Goal: Use online tool/utility: Utilize a website feature to perform a specific function

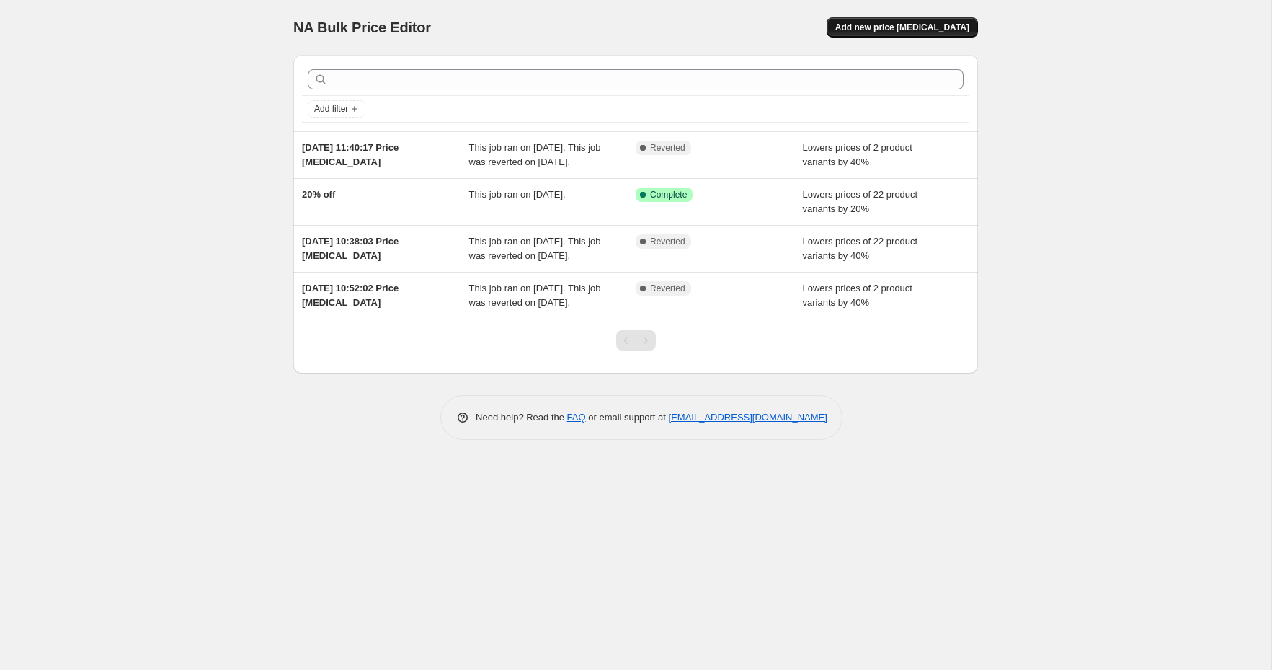
click at [895, 25] on span "Add new price change job" at bounding box center [903, 28] width 134 height 12
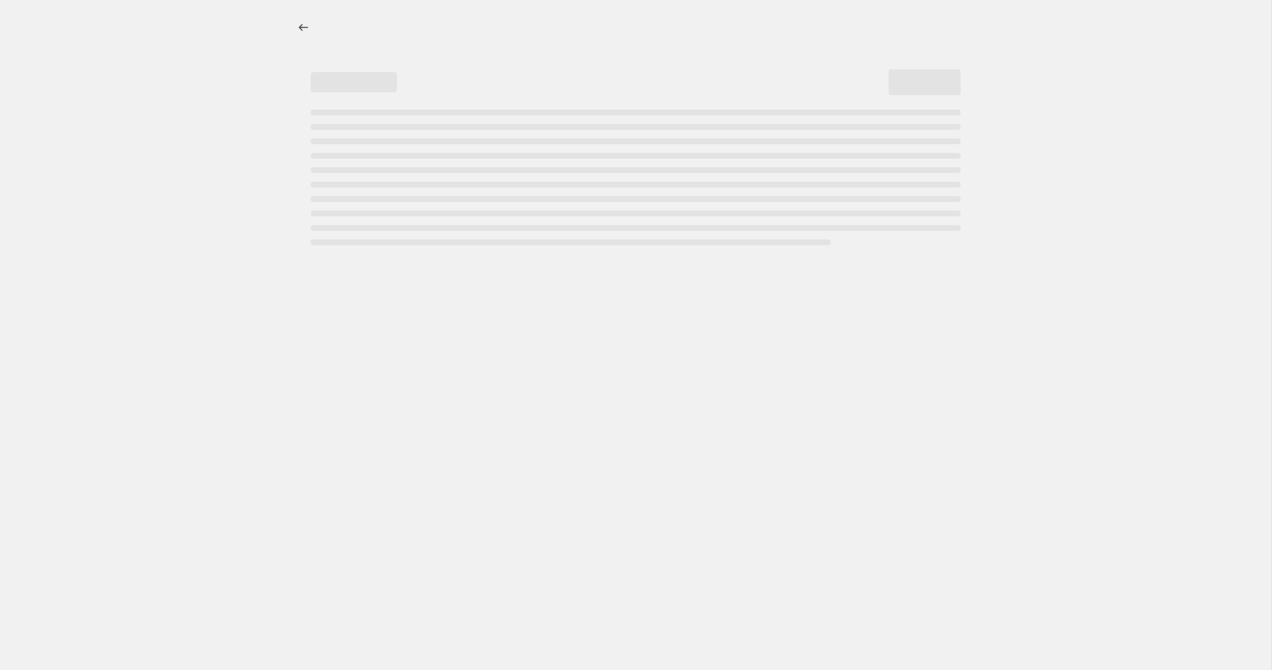
select select "percentage"
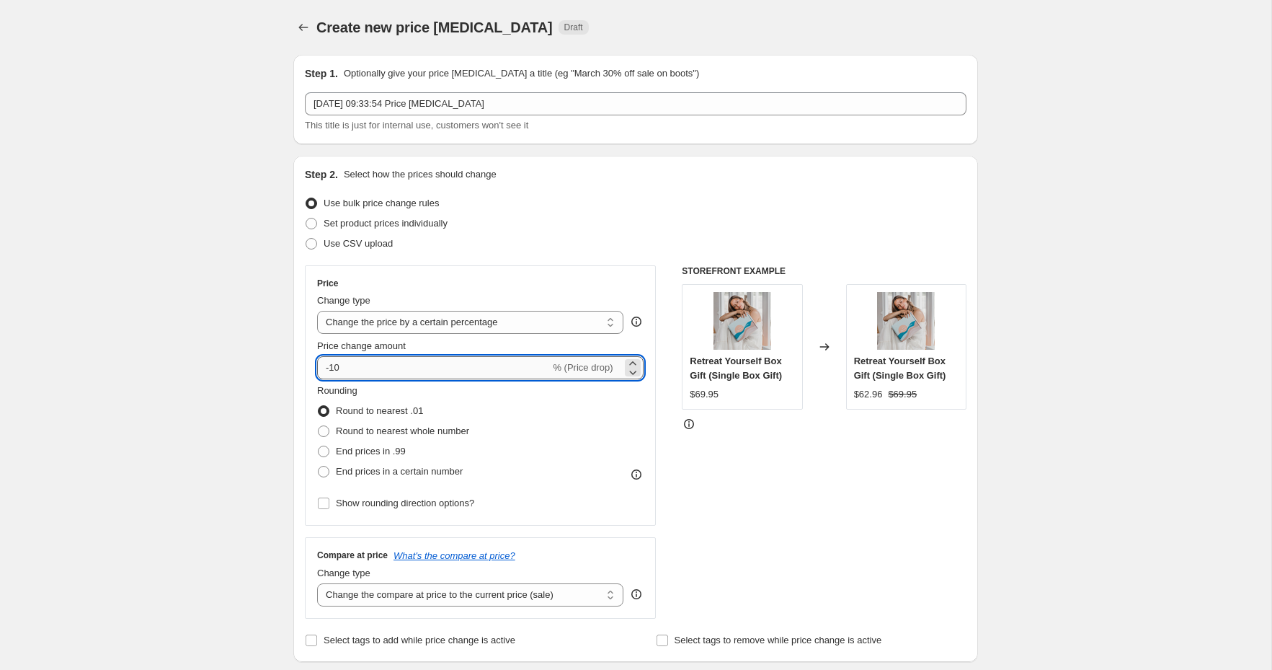
click at [349, 368] on input "-10" at bounding box center [433, 367] width 233 height 23
type input "-1"
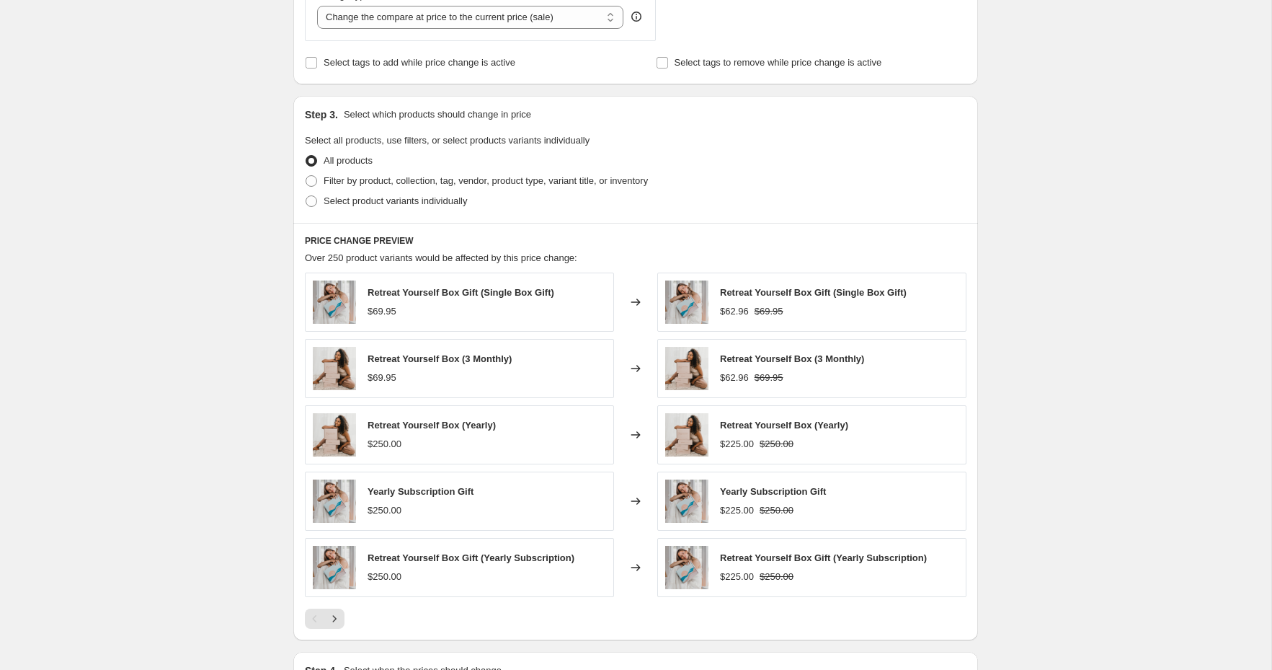
scroll to position [467, 0]
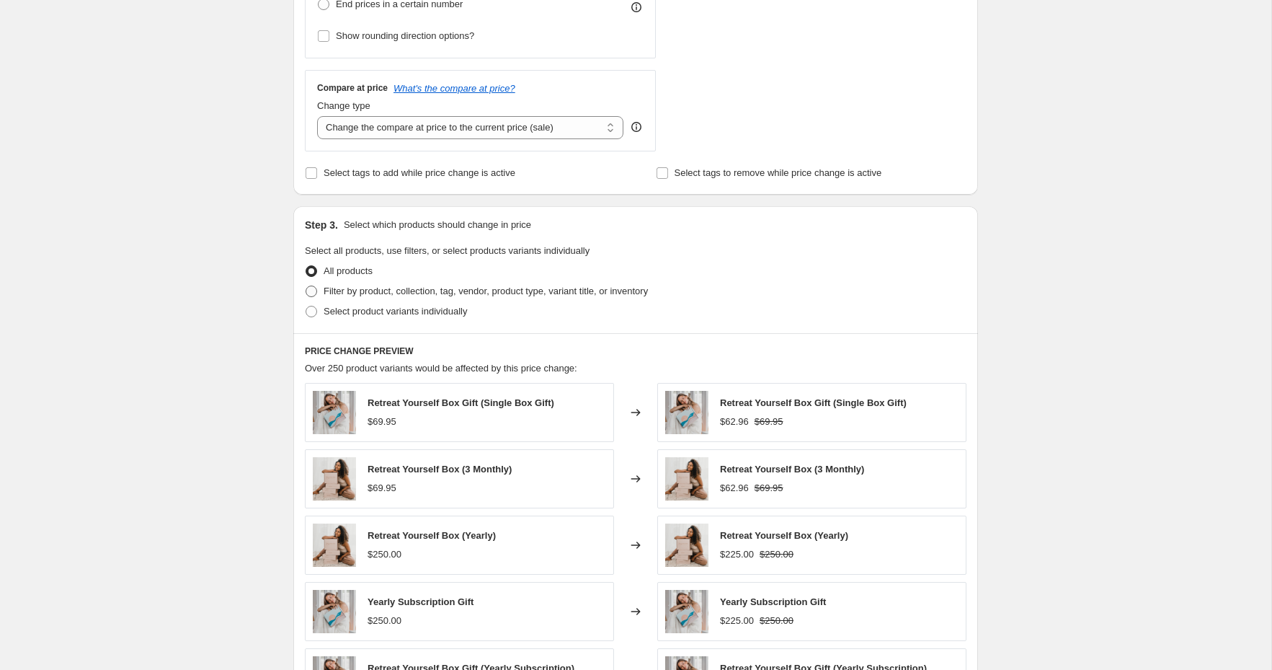
type input "-20"
click at [363, 292] on span "Filter by product, collection, tag, vendor, product type, variant title, or inv…" at bounding box center [486, 290] width 324 height 11
click at [306, 286] on input "Filter by product, collection, tag, vendor, product type, variant title, or inv…" at bounding box center [306, 285] width 1 height 1
radio input "true"
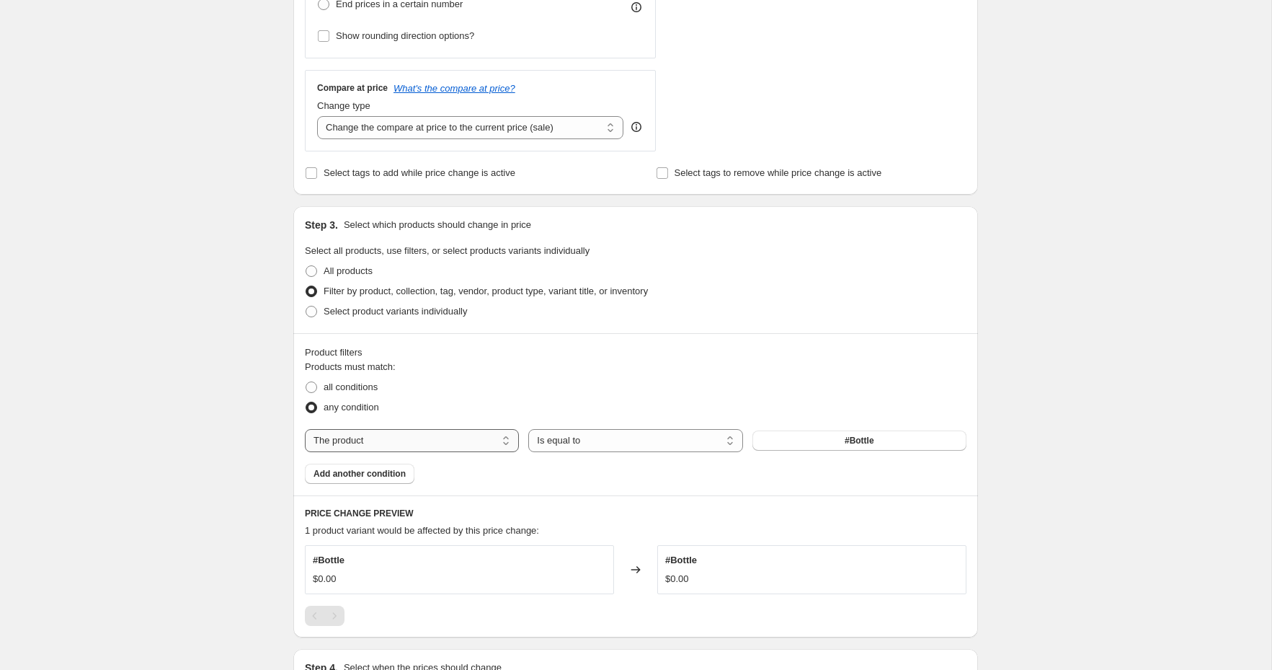
click at [466, 439] on select "The product The product's collection The product's tag The product's vendor The…" at bounding box center [412, 440] width 214 height 23
select select "collection"
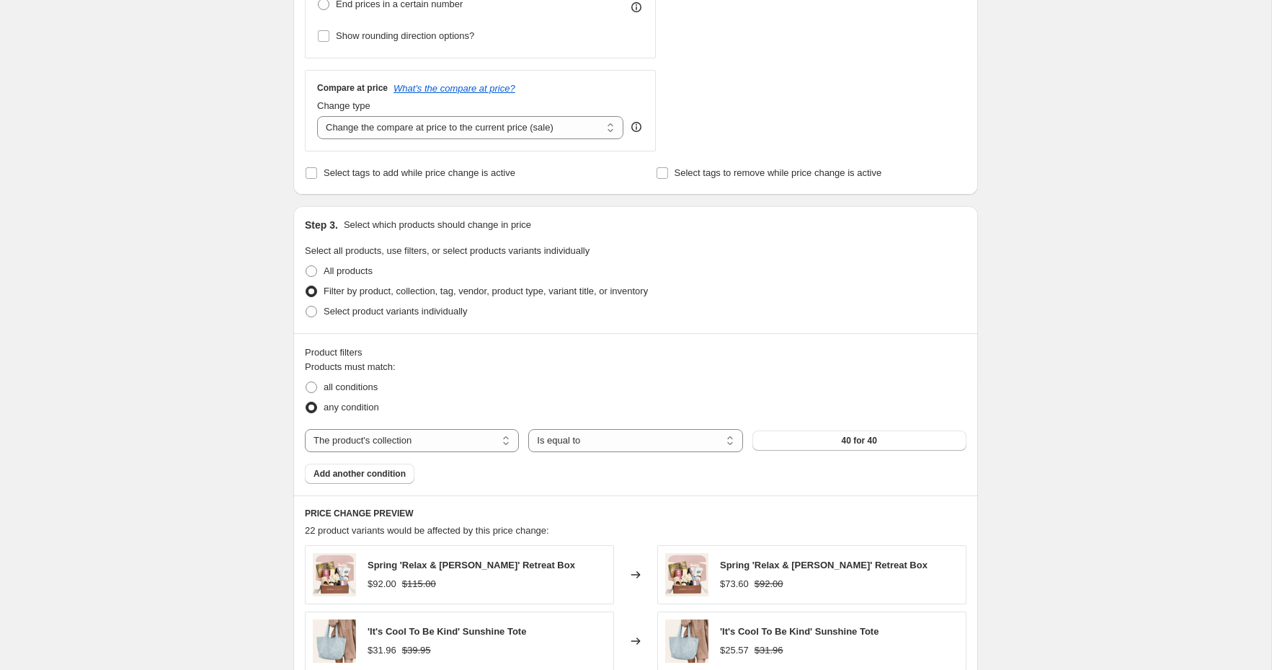
click at [862, 436] on span "40 for 40" at bounding box center [859, 441] width 35 height 12
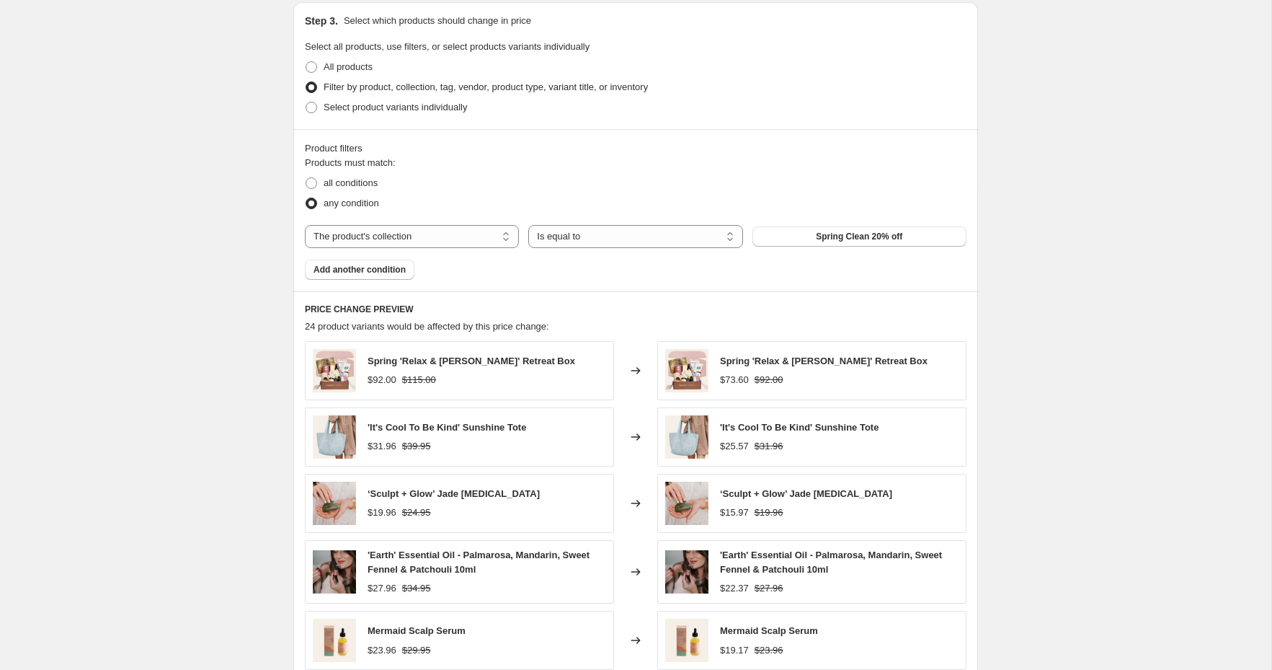
scroll to position [0, 0]
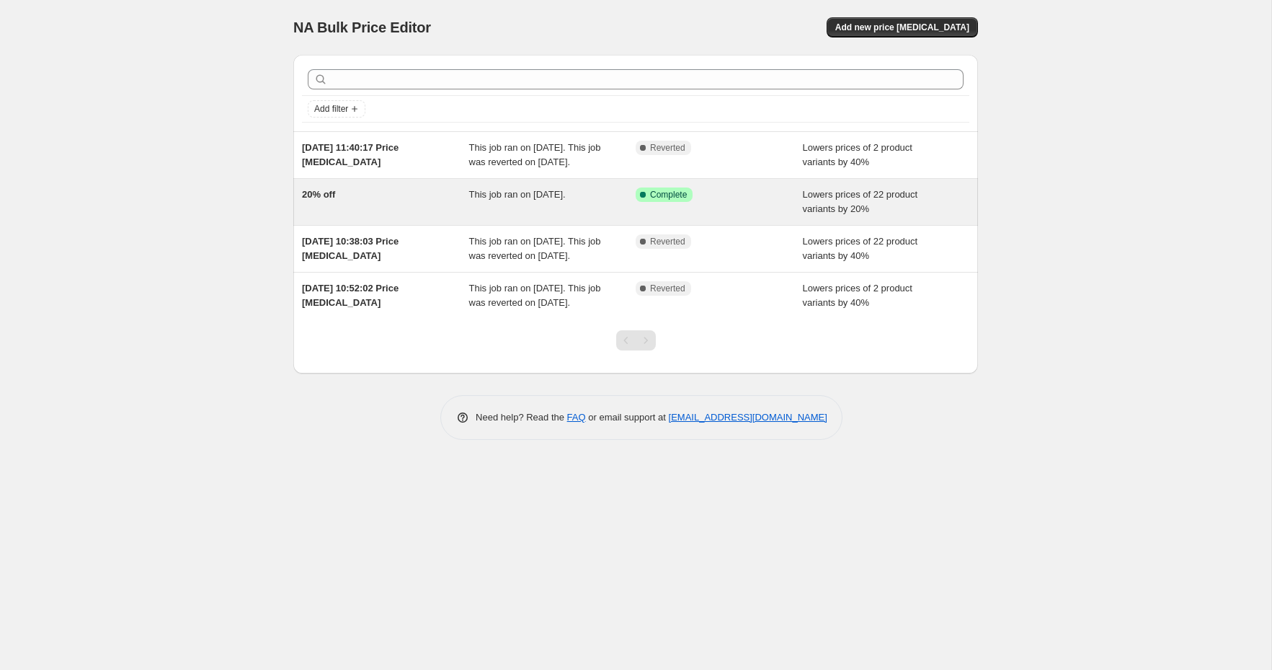
click at [579, 216] on div "This job ran on 7 October 2025." at bounding box center [552, 201] width 167 height 29
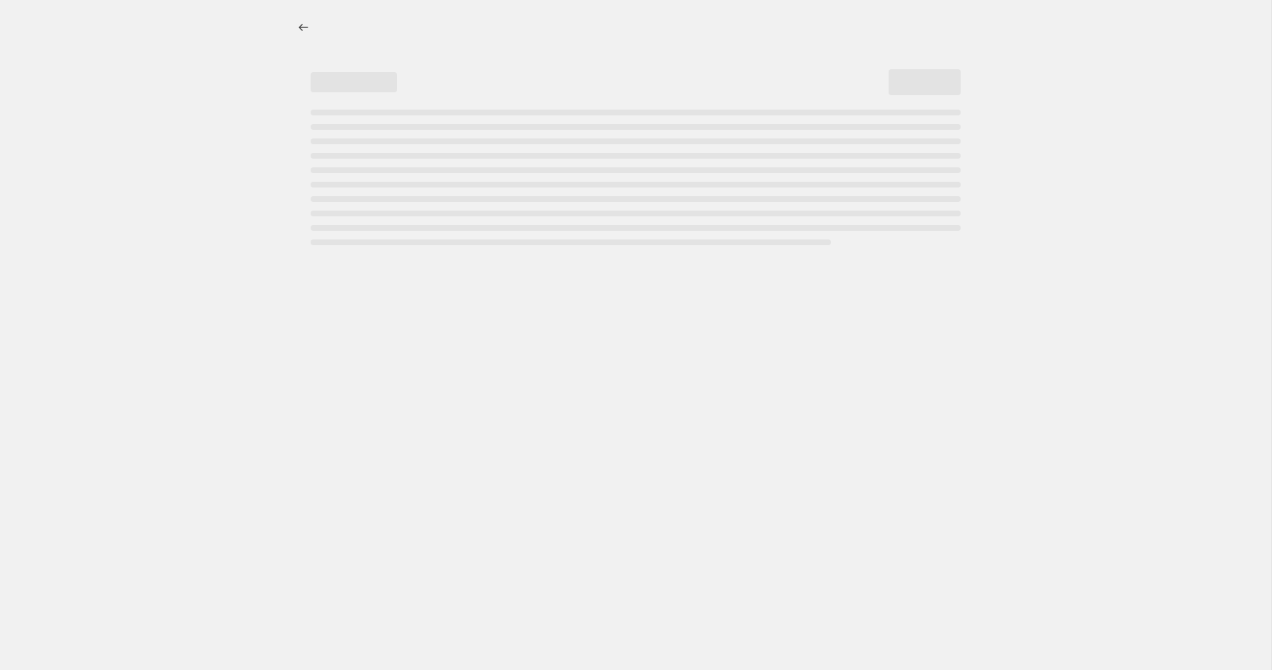
select select "percentage"
select select "collection"
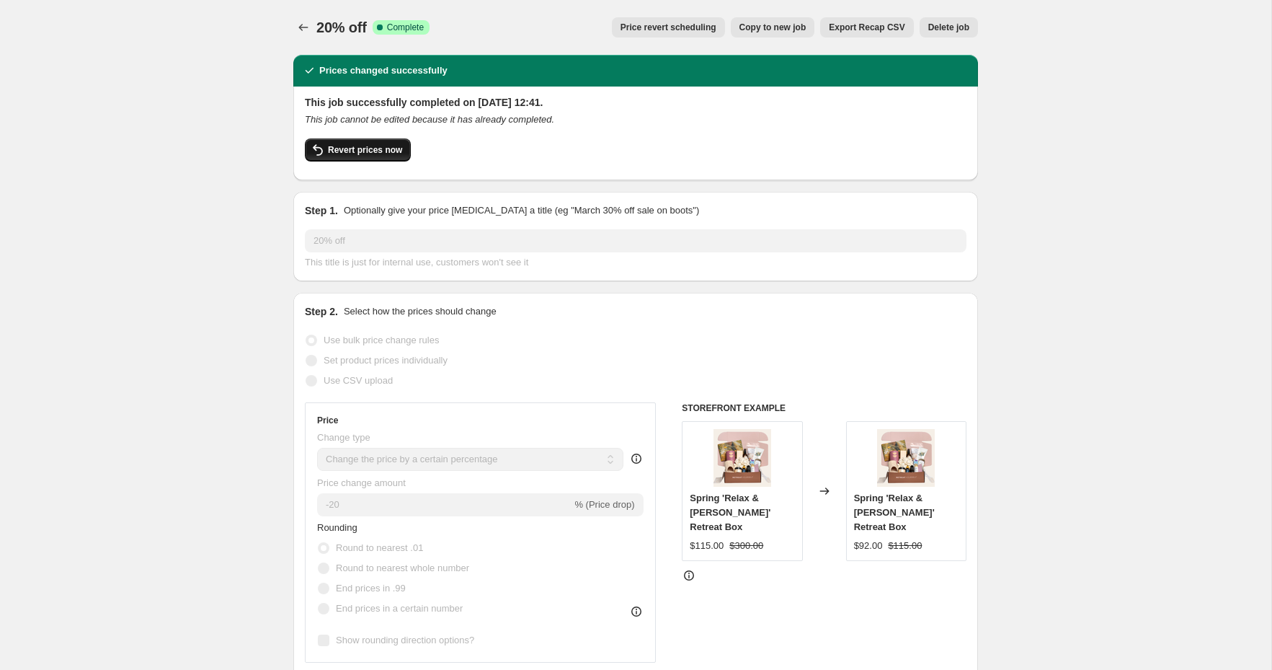
click at [389, 153] on span "Revert prices now" at bounding box center [365, 150] width 74 height 12
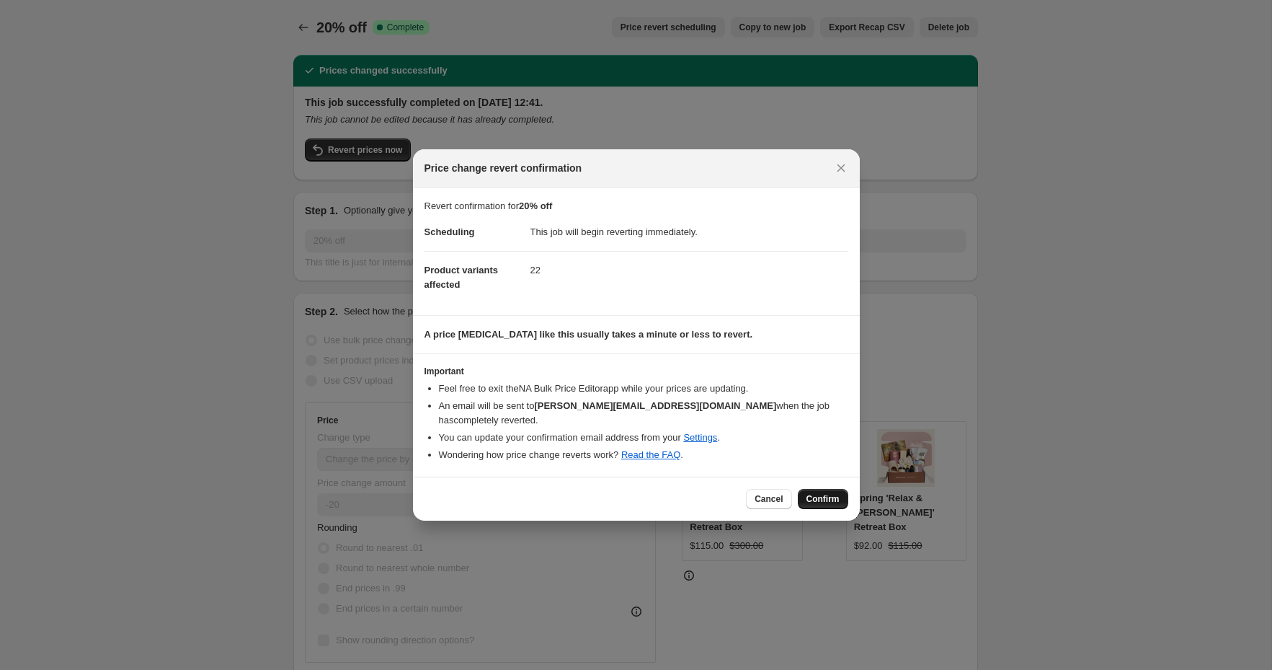
click at [828, 493] on span "Confirm" at bounding box center [823, 499] width 33 height 12
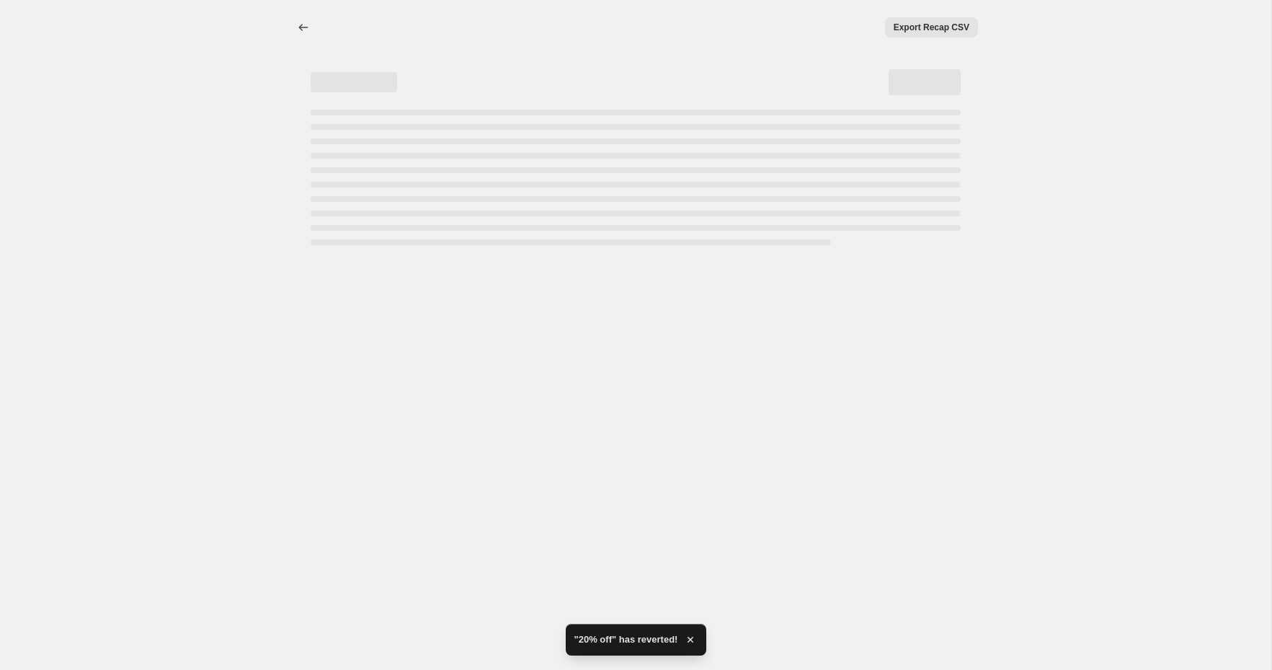
select select "percentage"
select select "collection"
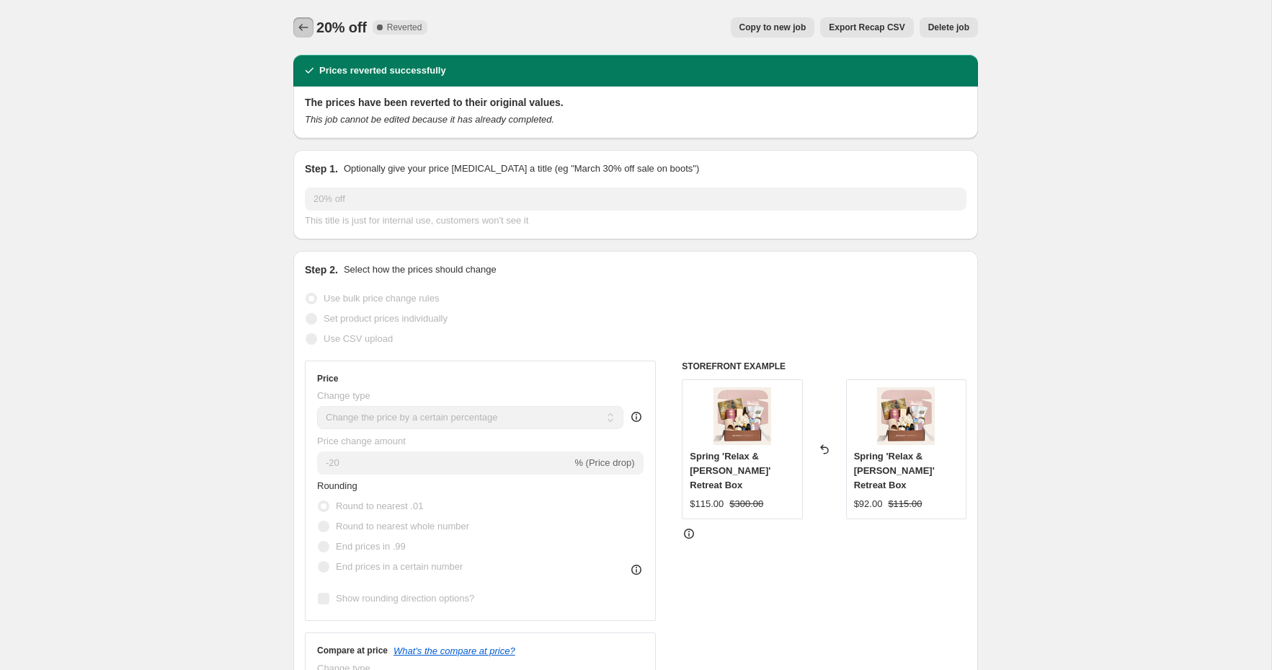
click at [302, 25] on icon "Price change jobs" at bounding box center [303, 27] width 14 height 14
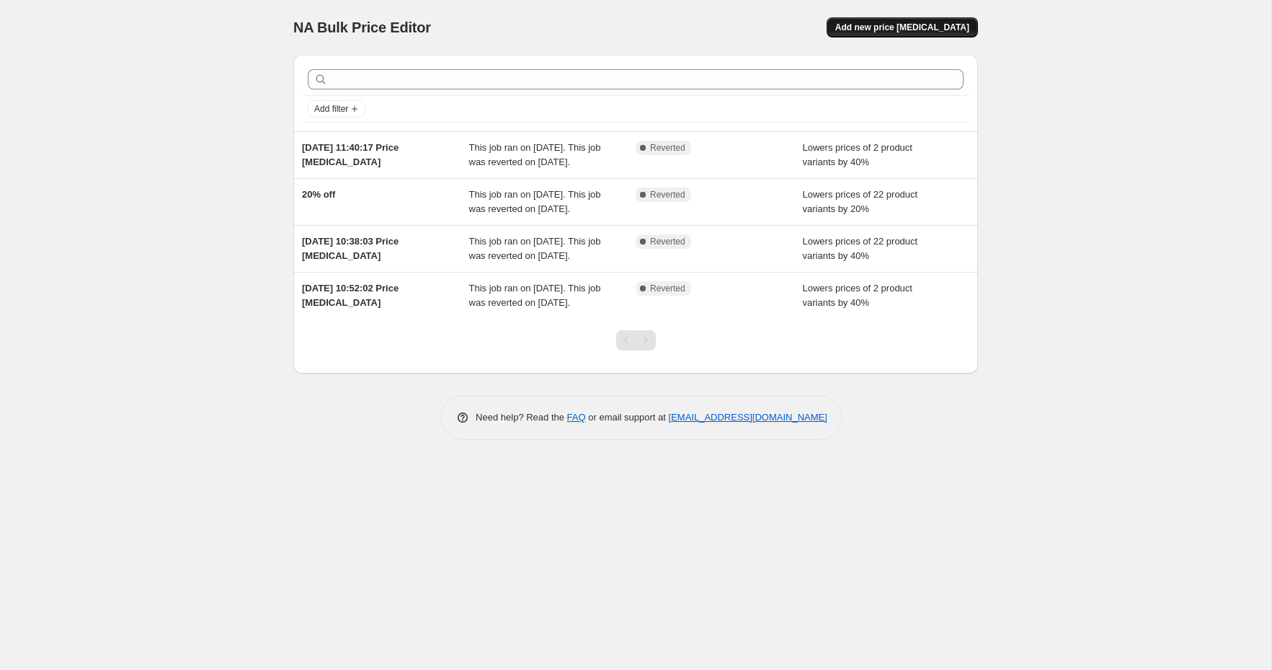
click at [952, 30] on span "Add new price change job" at bounding box center [903, 28] width 134 height 12
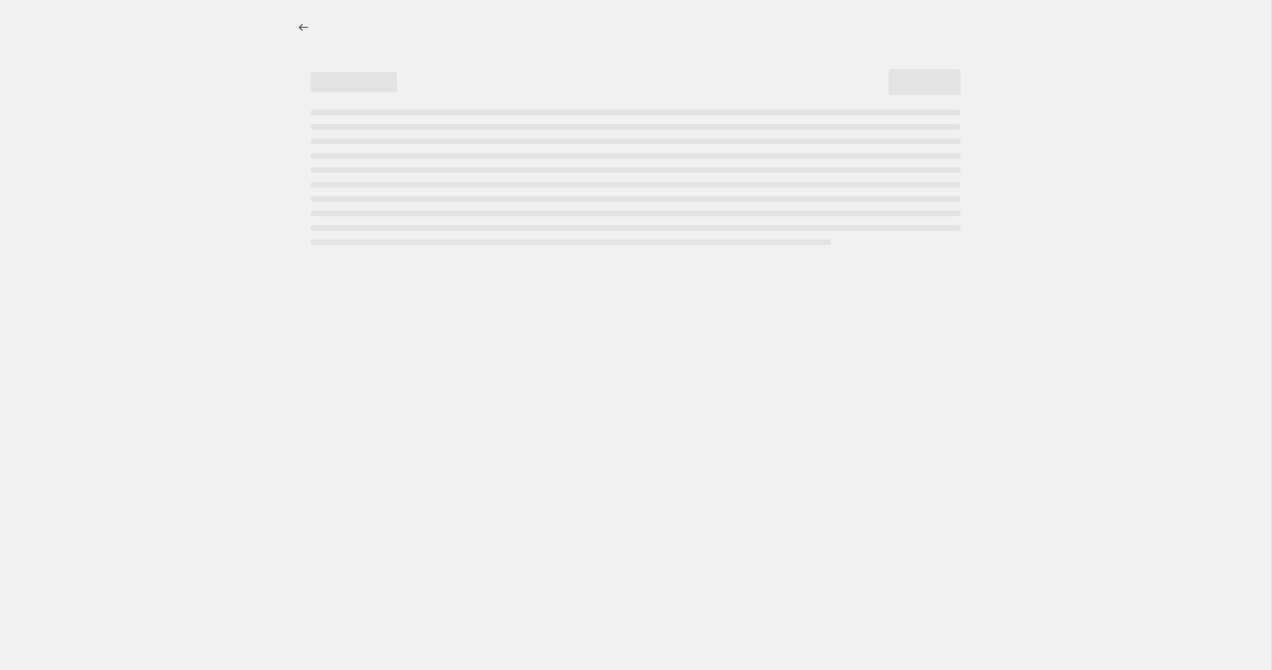
select select "percentage"
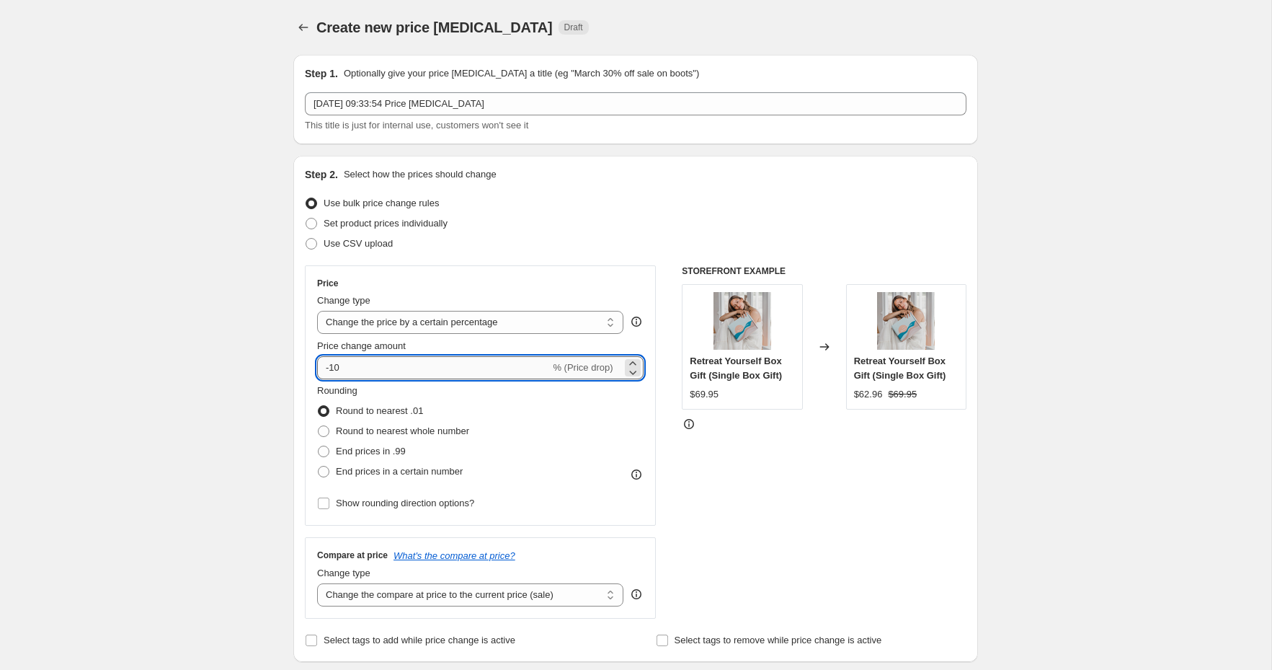
click at [336, 368] on input "-10" at bounding box center [433, 367] width 233 height 23
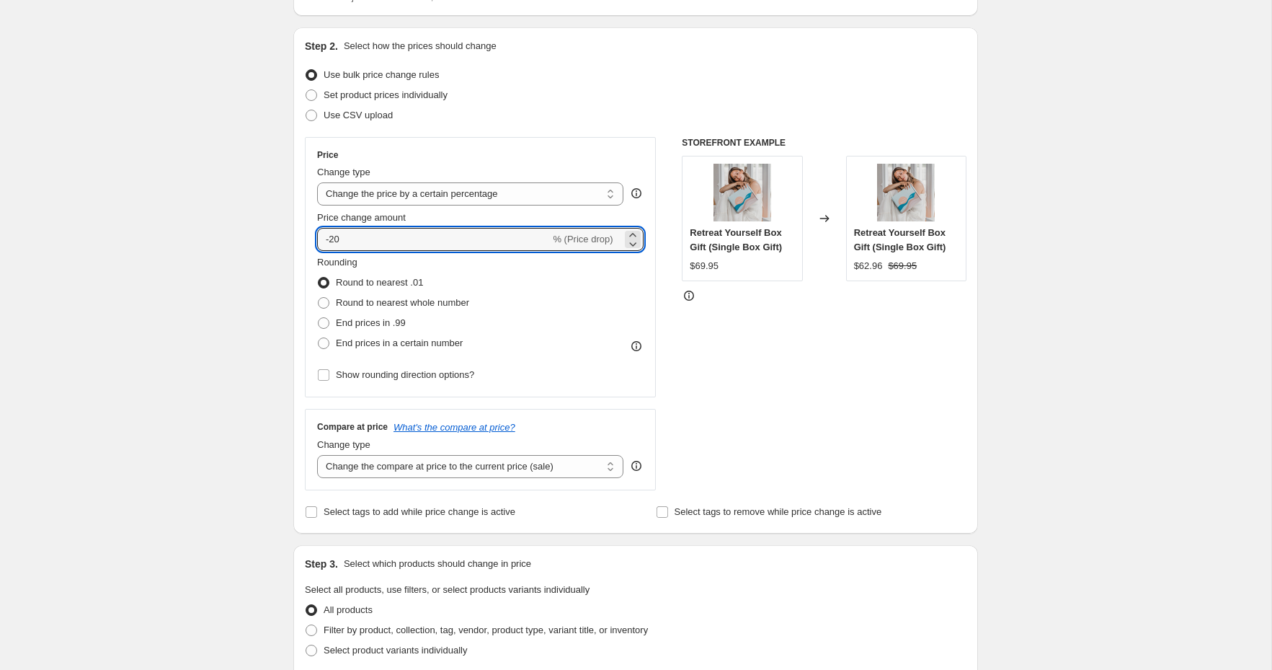
scroll to position [247, 0]
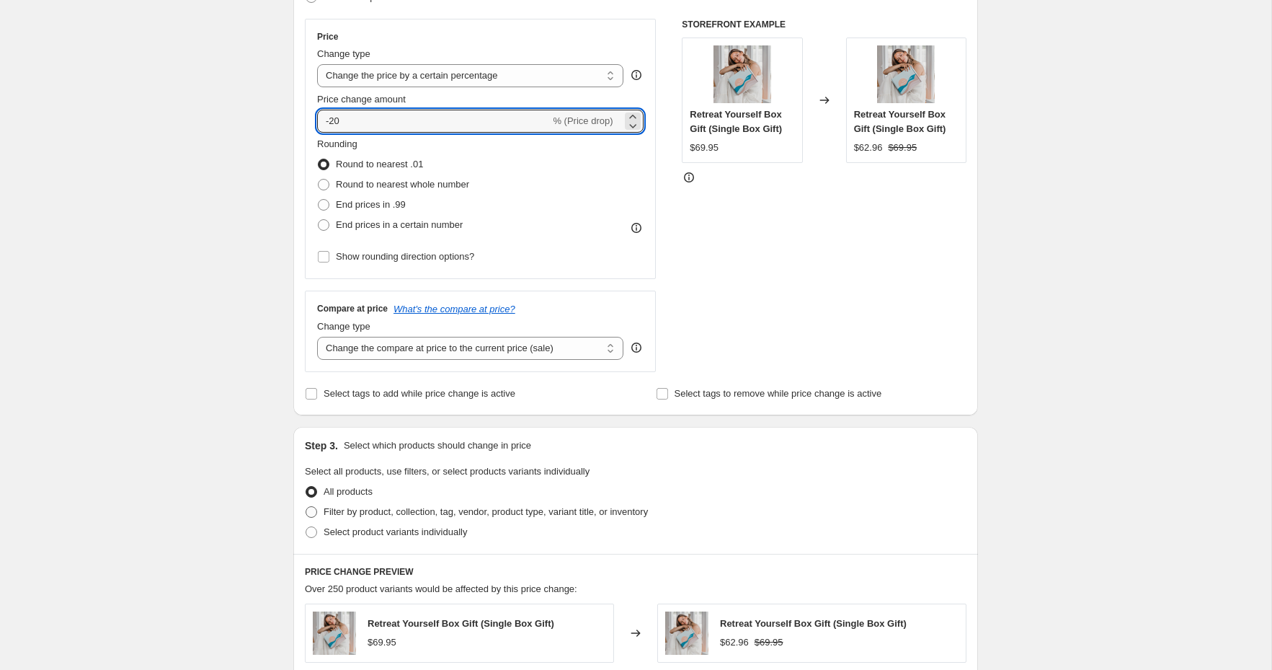
type input "-20"
click at [409, 511] on span "Filter by product, collection, tag, vendor, product type, variant title, or inv…" at bounding box center [486, 511] width 324 height 11
click at [306, 507] on input "Filter by product, collection, tag, vendor, product type, variant title, or inv…" at bounding box center [306, 506] width 1 height 1
radio input "true"
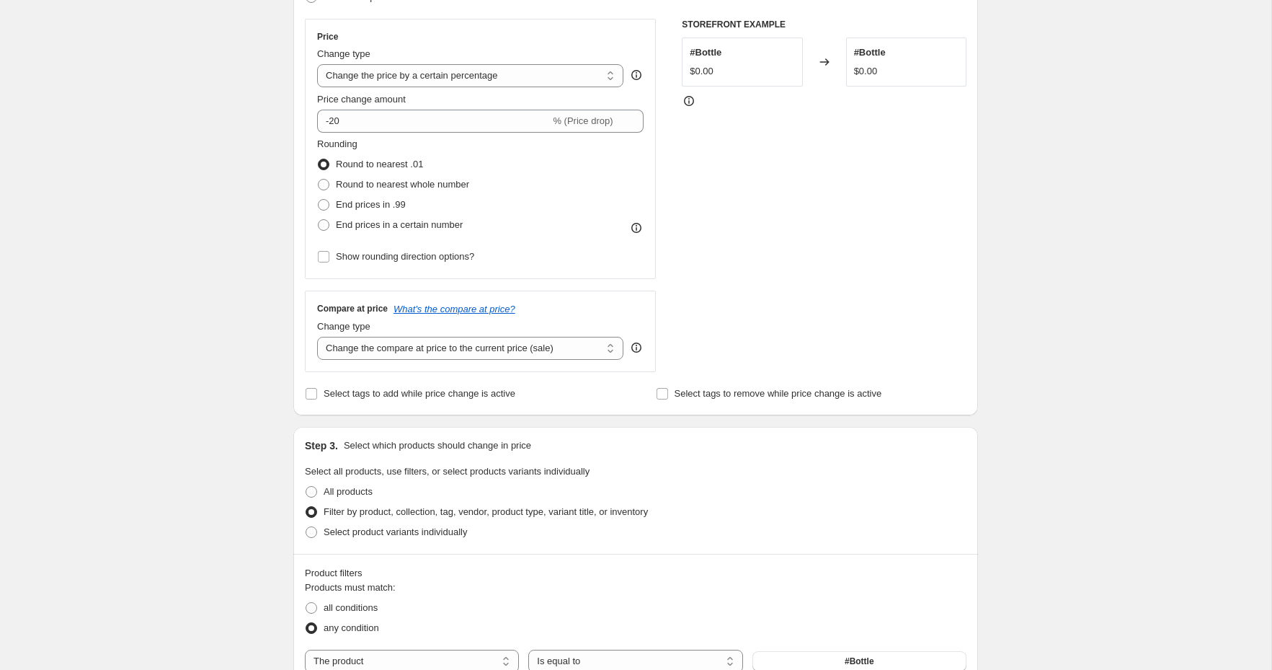
scroll to position [366, 0]
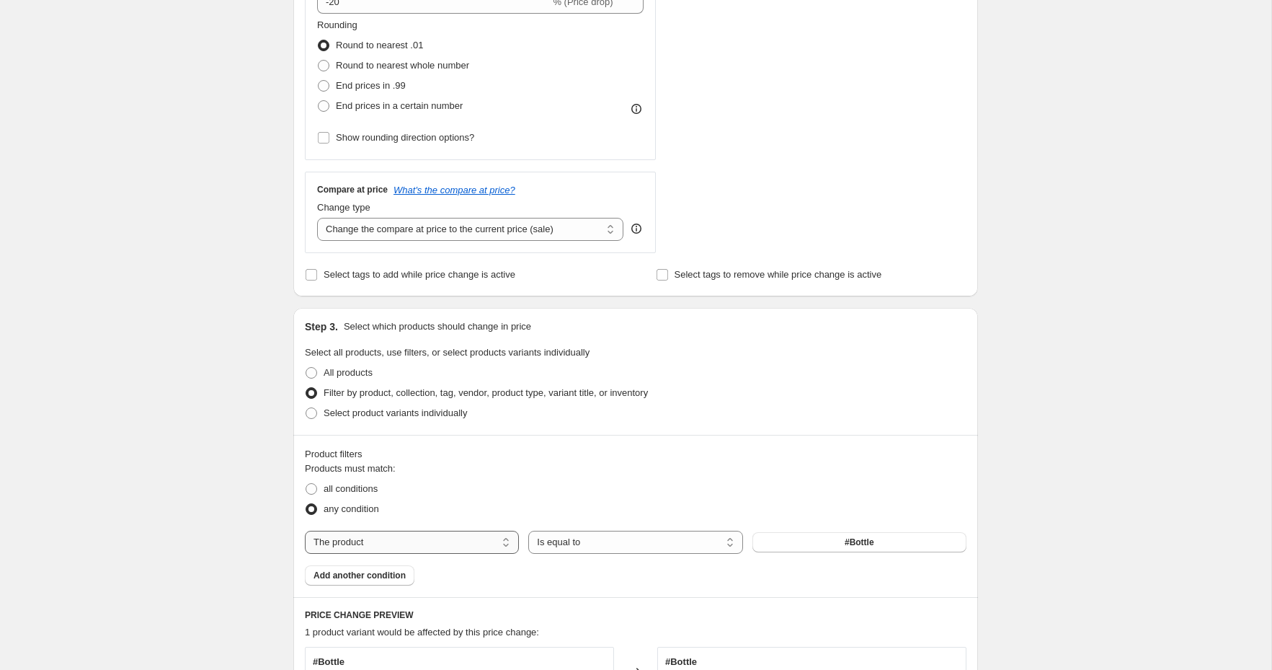
click at [439, 539] on select "The product The product's collection The product's tag The product's vendor The…" at bounding box center [412, 542] width 214 height 23
select select "collection"
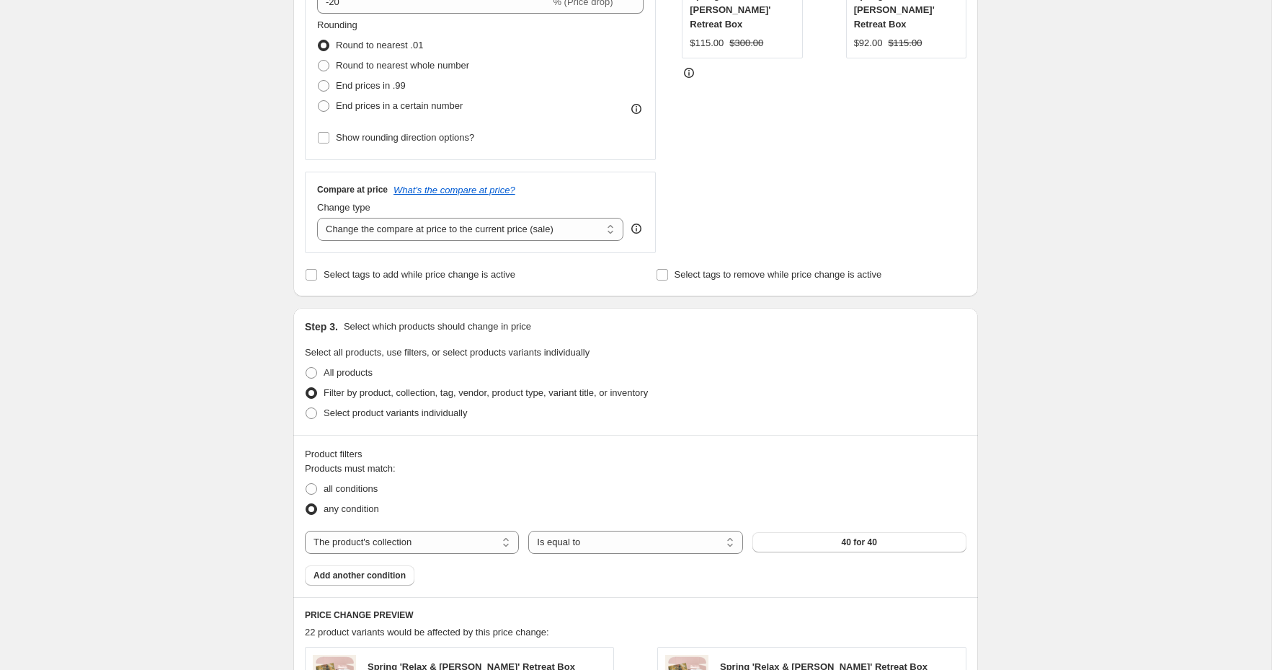
click at [903, 538] on button "40 for 40" at bounding box center [860, 542] width 214 height 20
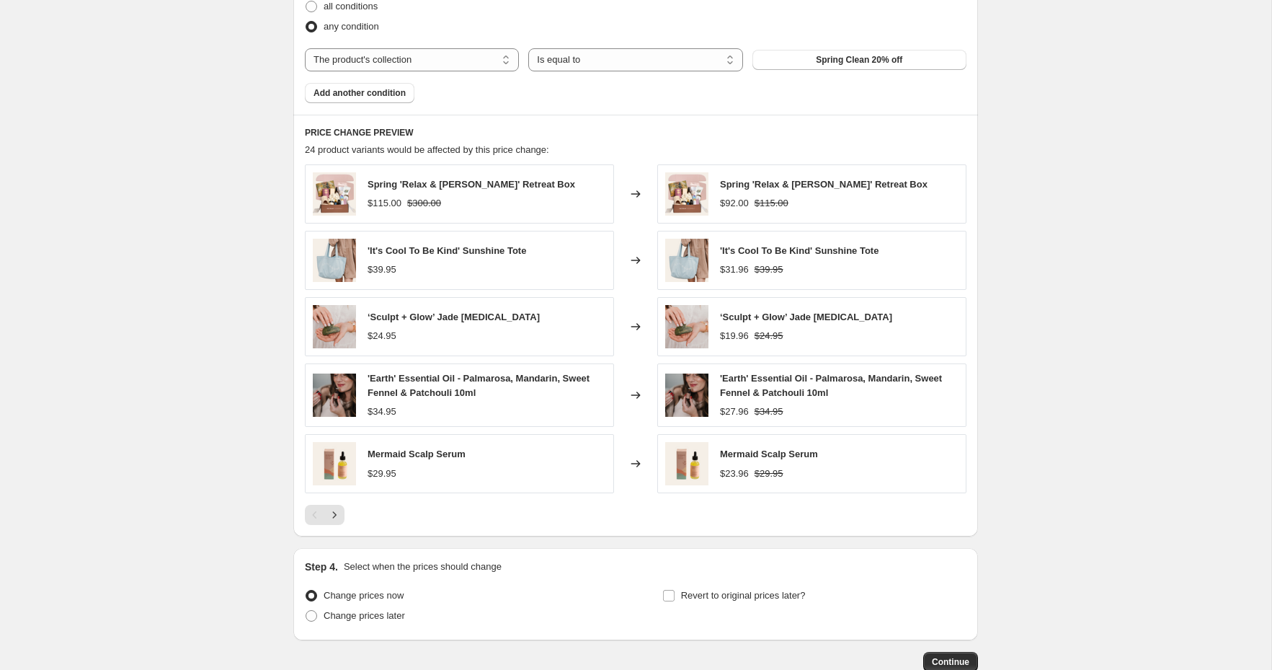
scroll to position [924, 0]
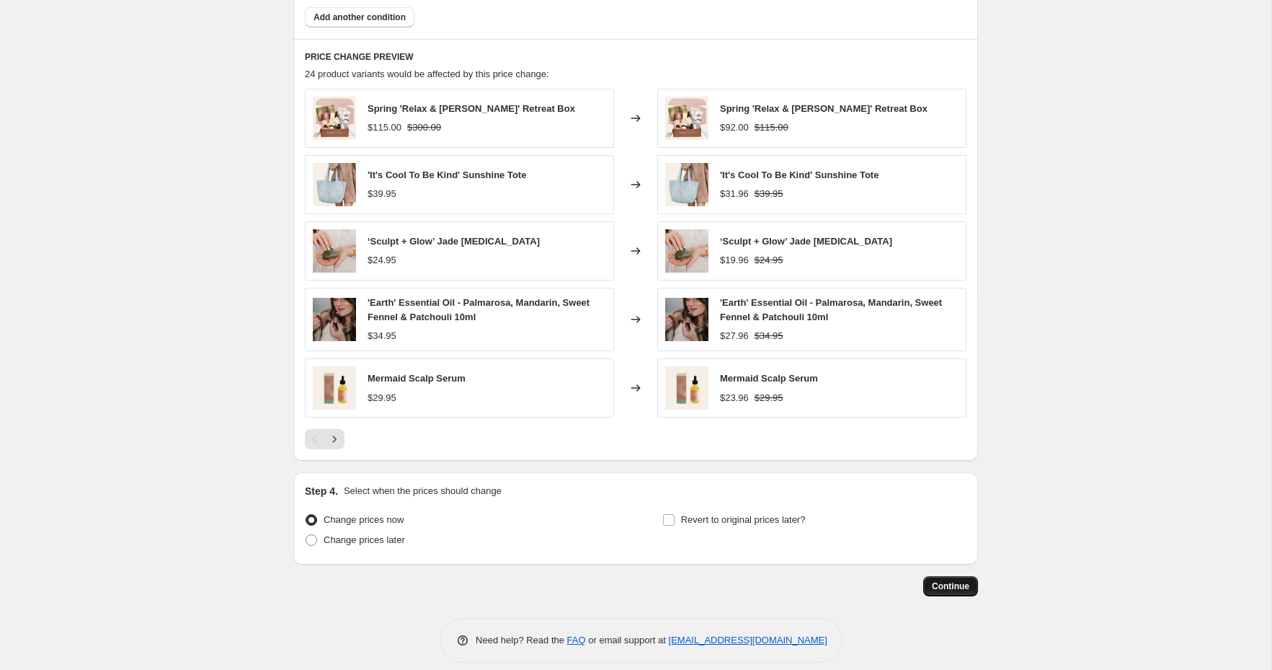
click at [961, 581] on span "Continue" at bounding box center [950, 586] width 37 height 12
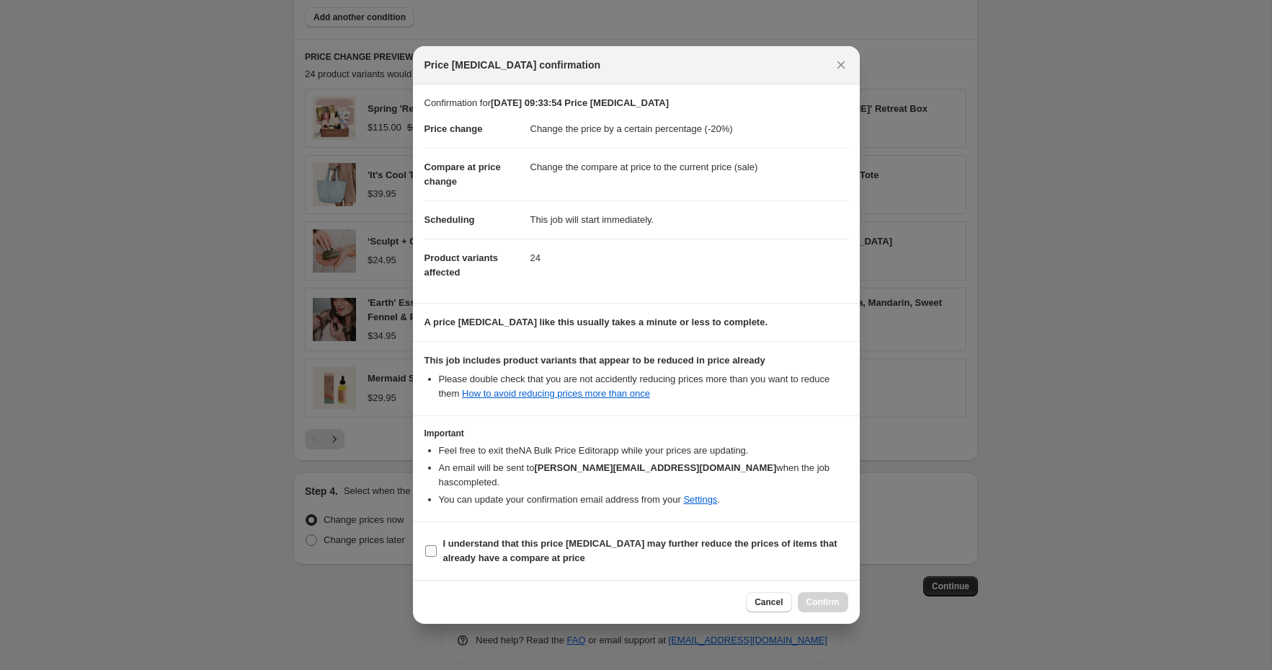
click at [526, 553] on b "I understand that this price change job may further reduce the prices of items …" at bounding box center [640, 550] width 394 height 25
click at [437, 553] on input "I understand that this price change job may further reduce the prices of items …" at bounding box center [431, 551] width 12 height 12
checkbox input "true"
click at [830, 596] on span "Confirm" at bounding box center [823, 602] width 33 height 12
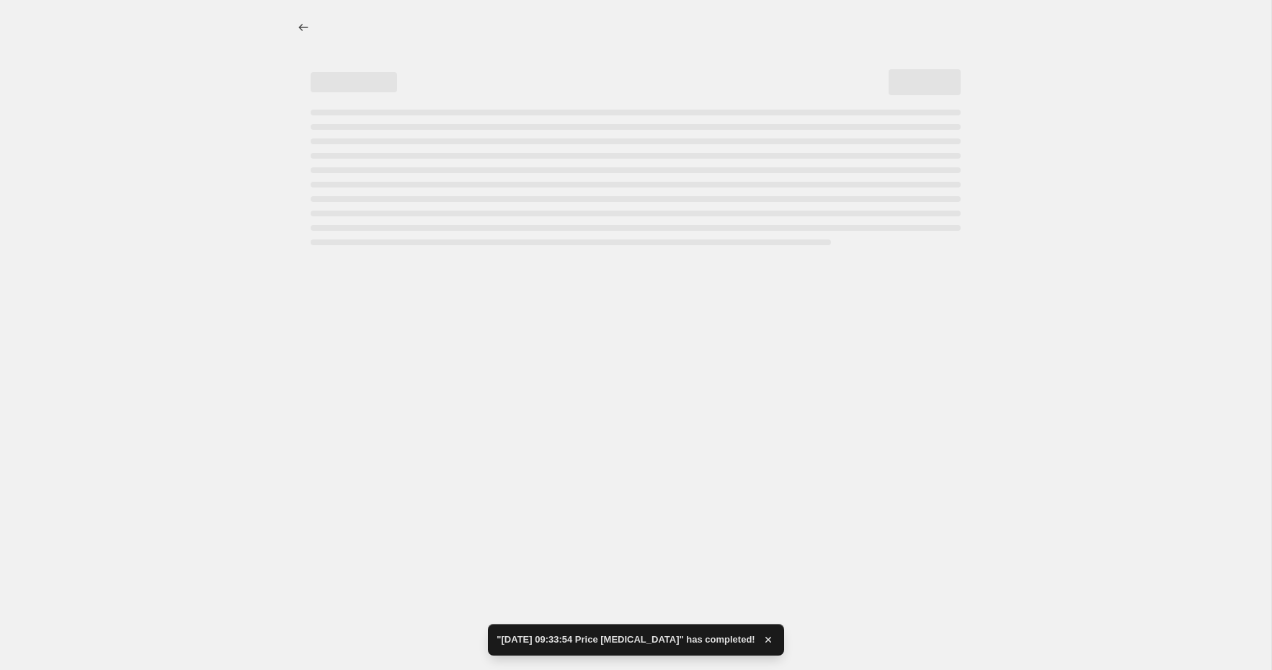
select select "percentage"
select select "collection"
